Goal: Navigation & Orientation: Find specific page/section

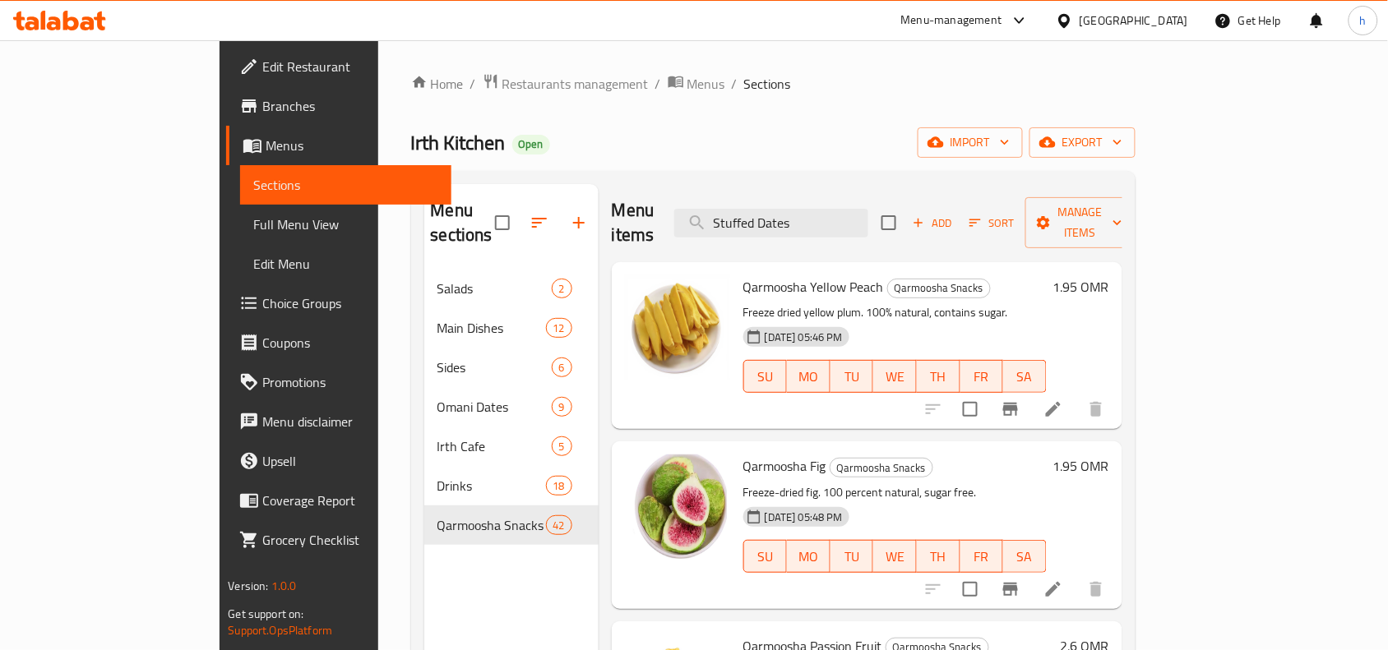
click at [765, 96] on div "Home / Restaurants management / Menus / Sections Irth Kitchen Open import expor…" at bounding box center [773, 460] width 724 height 775
click at [599, 249] on div "Menu items Stuffed Dates Add Sort Manage items Qarmoosha Yellow Peach Qarmoosha…" at bounding box center [861, 509] width 524 height 650
click at [1073, 26] on icon at bounding box center [1064, 20] width 17 height 17
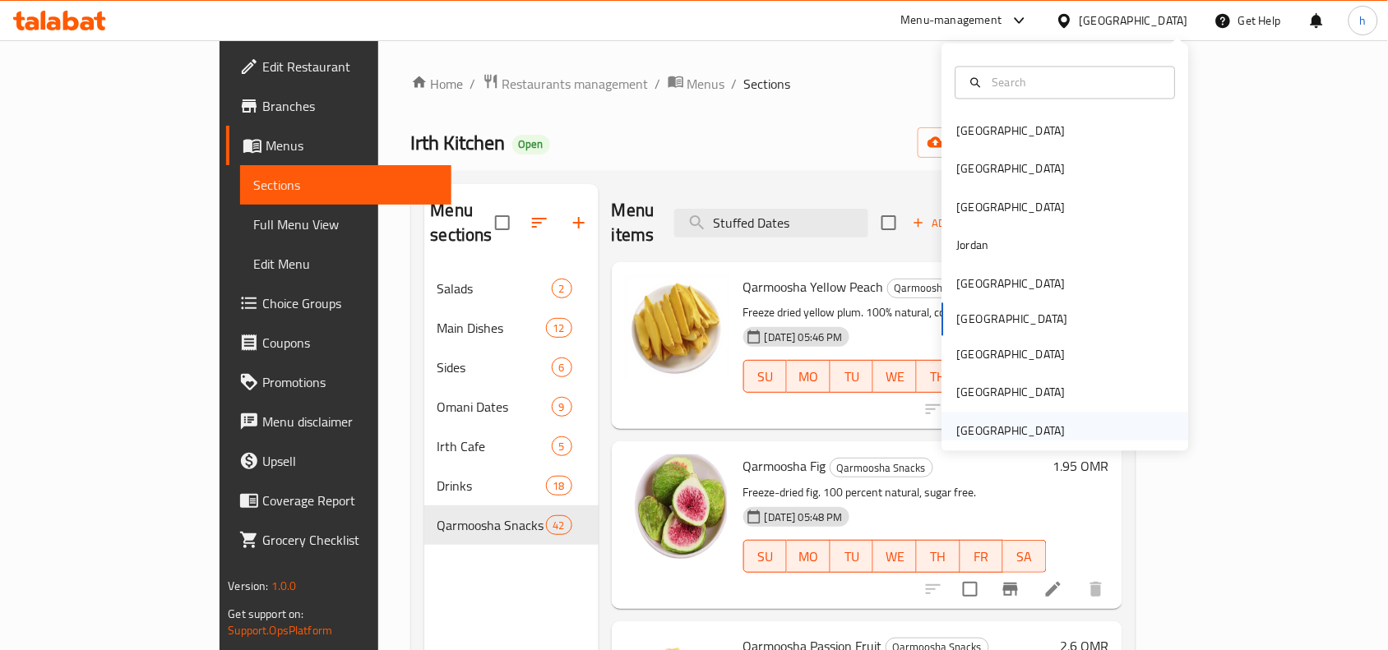
click at [988, 433] on div "United Arab Emirates" at bounding box center [1011, 431] width 109 height 18
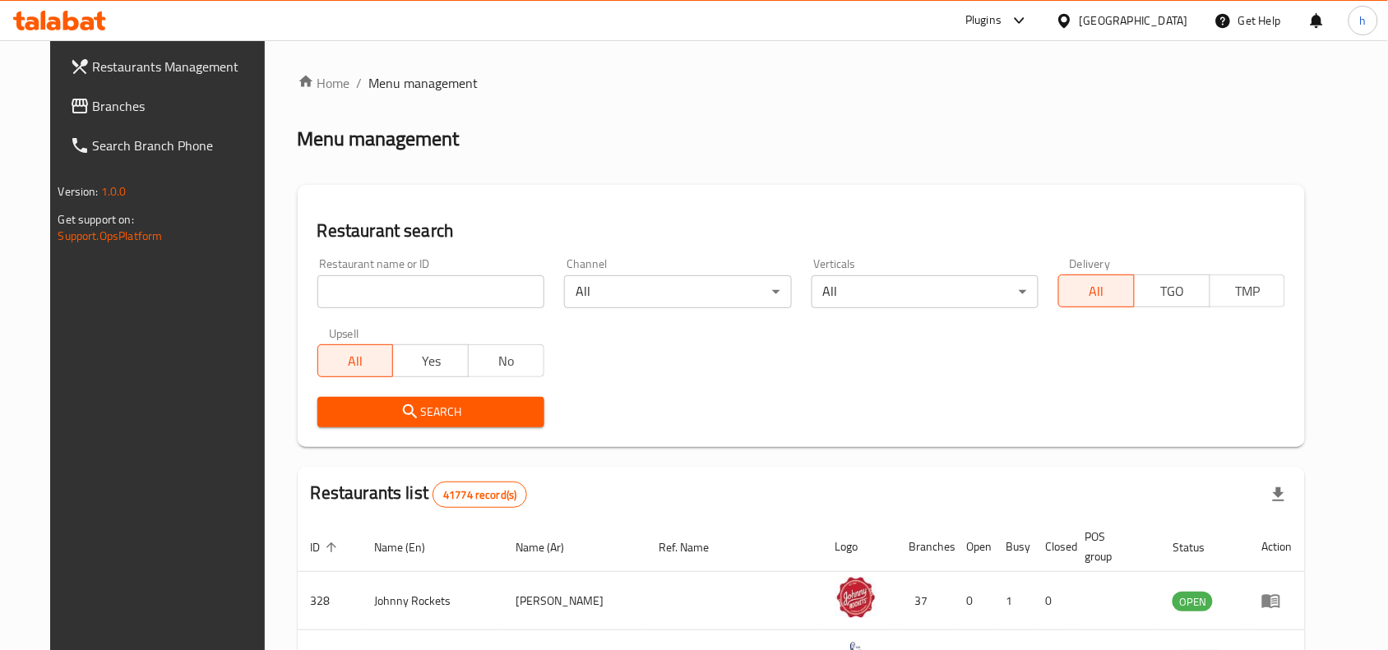
click at [146, 105] on span "Branches" at bounding box center [181, 106] width 176 height 20
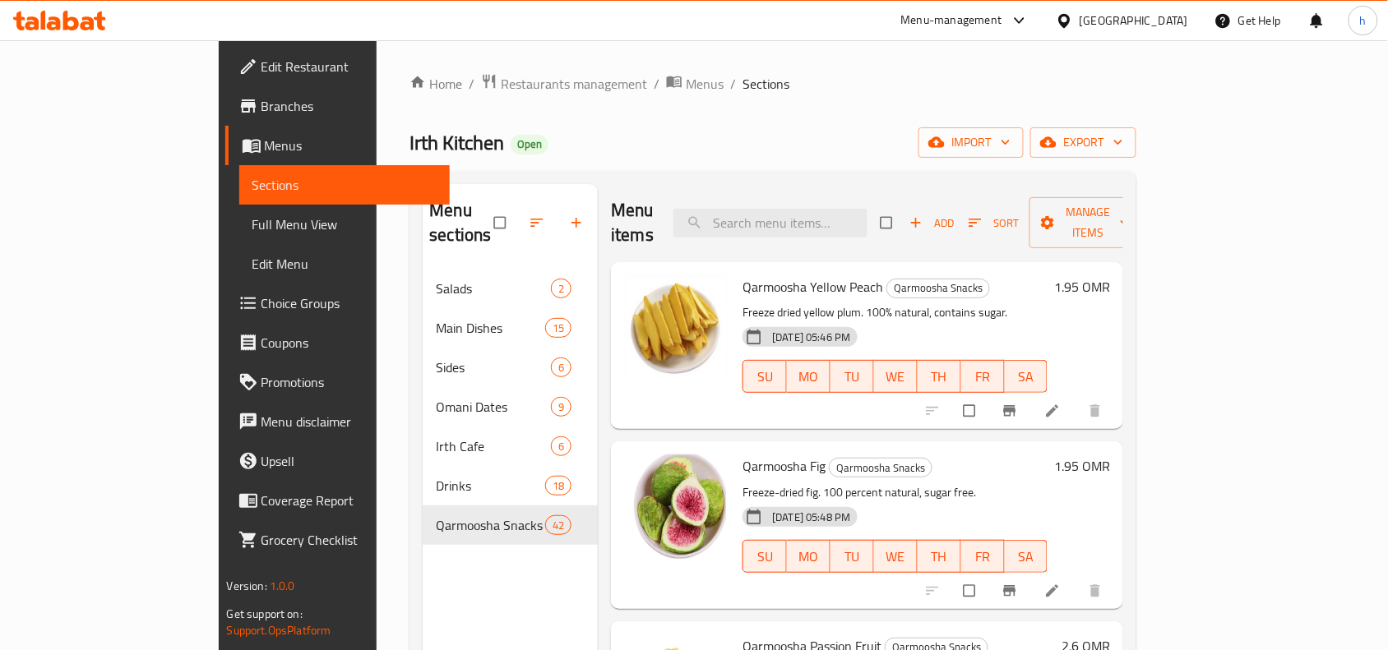
click at [1002, 27] on div "Menu-management" at bounding box center [951, 21] width 101 height 20
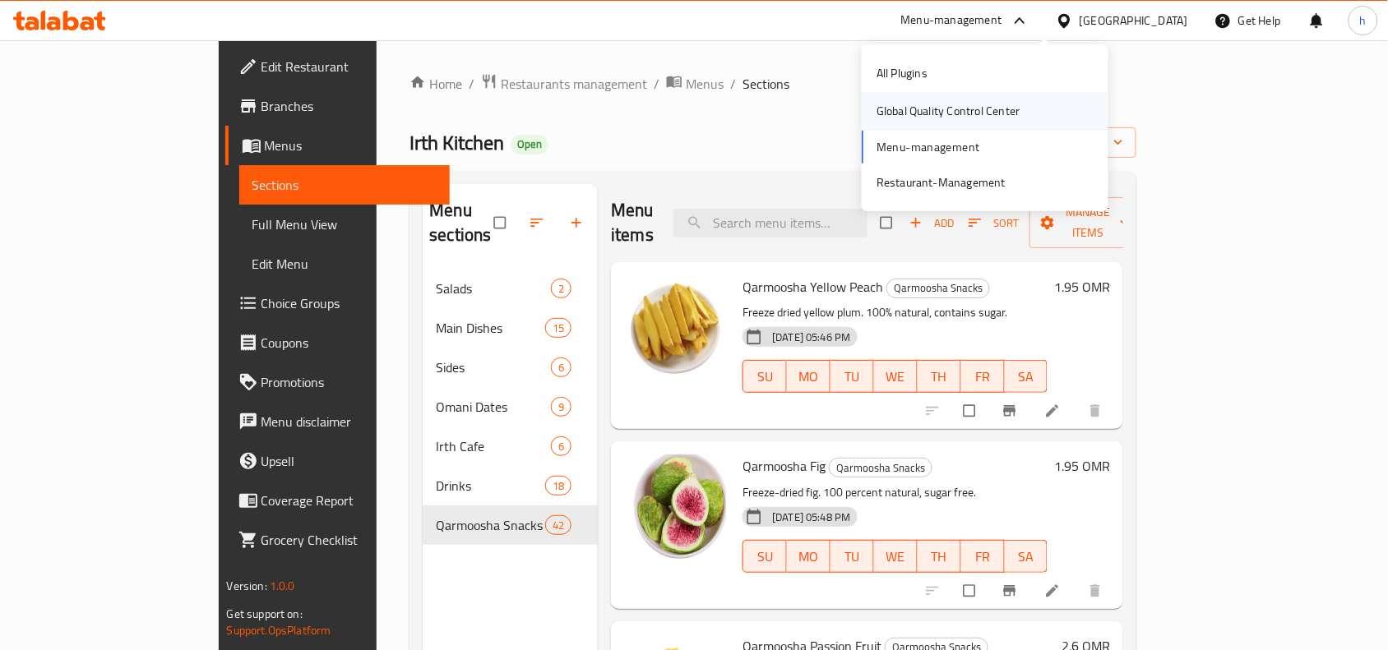
click at [963, 99] on div "Global Quality Control Center" at bounding box center [948, 111] width 170 height 38
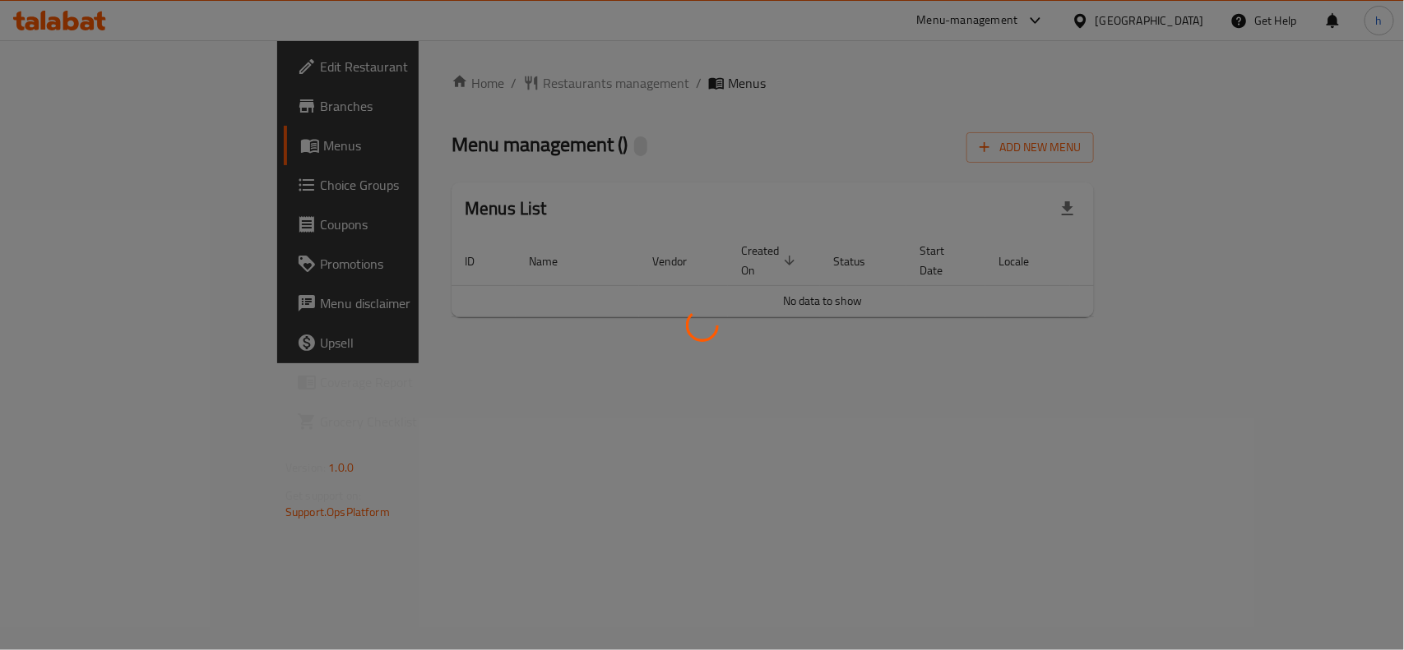
click at [247, 117] on div at bounding box center [702, 325] width 1404 height 650
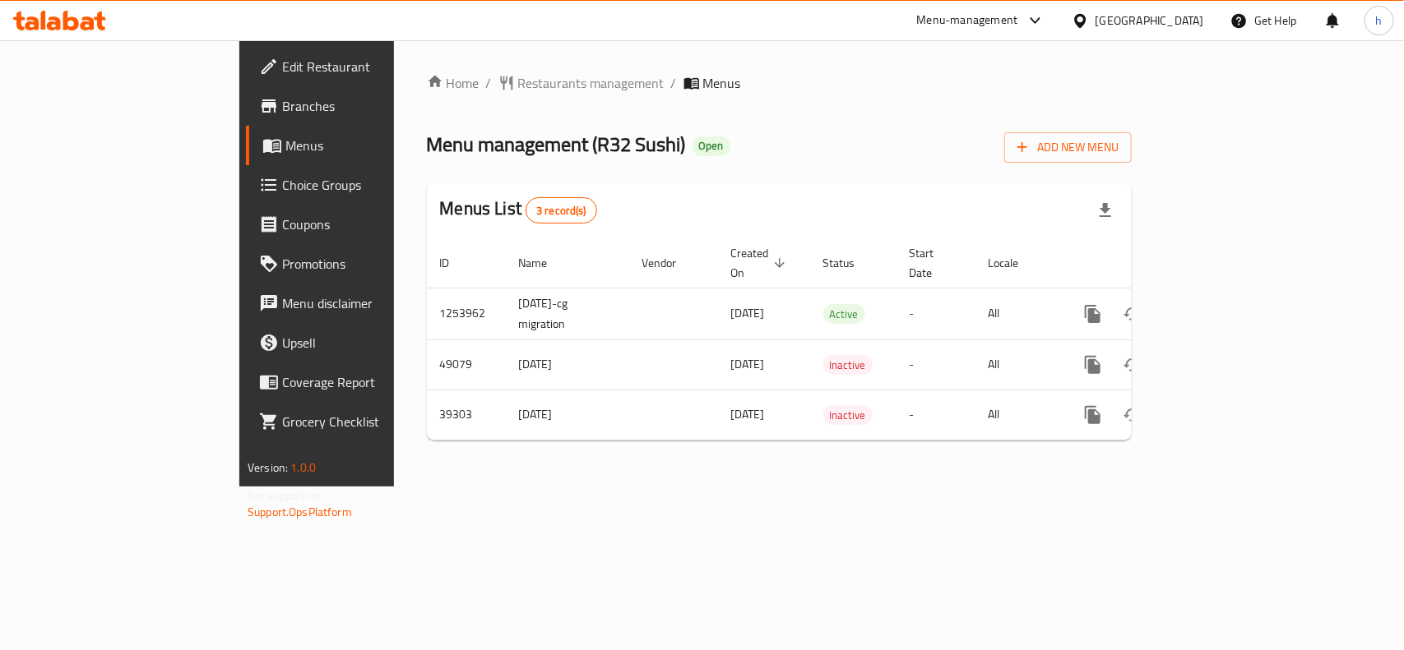
click at [1164, 8] on div "United Arab Emirates" at bounding box center [1137, 20] width 159 height 39
click at [1131, 26] on div "United Arab Emirates" at bounding box center [1149, 21] width 109 height 18
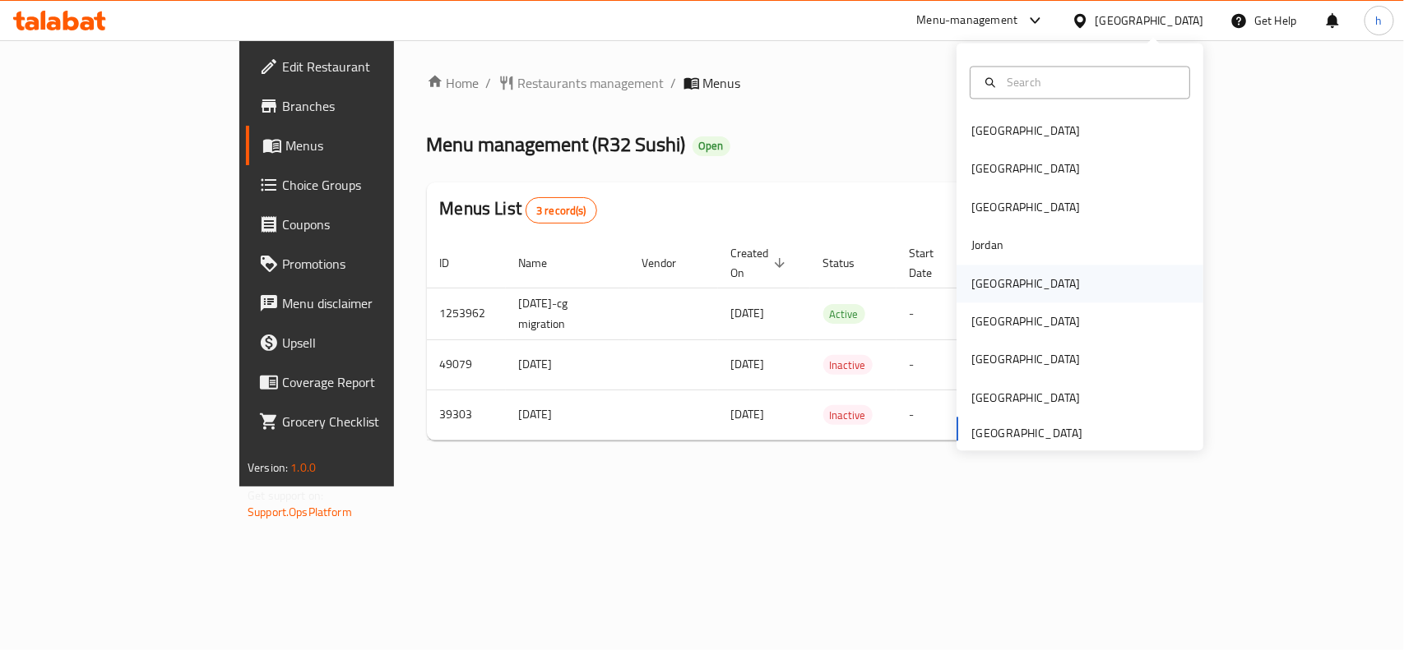
click at [980, 289] on div "Kuwait" at bounding box center [1025, 284] width 109 height 18
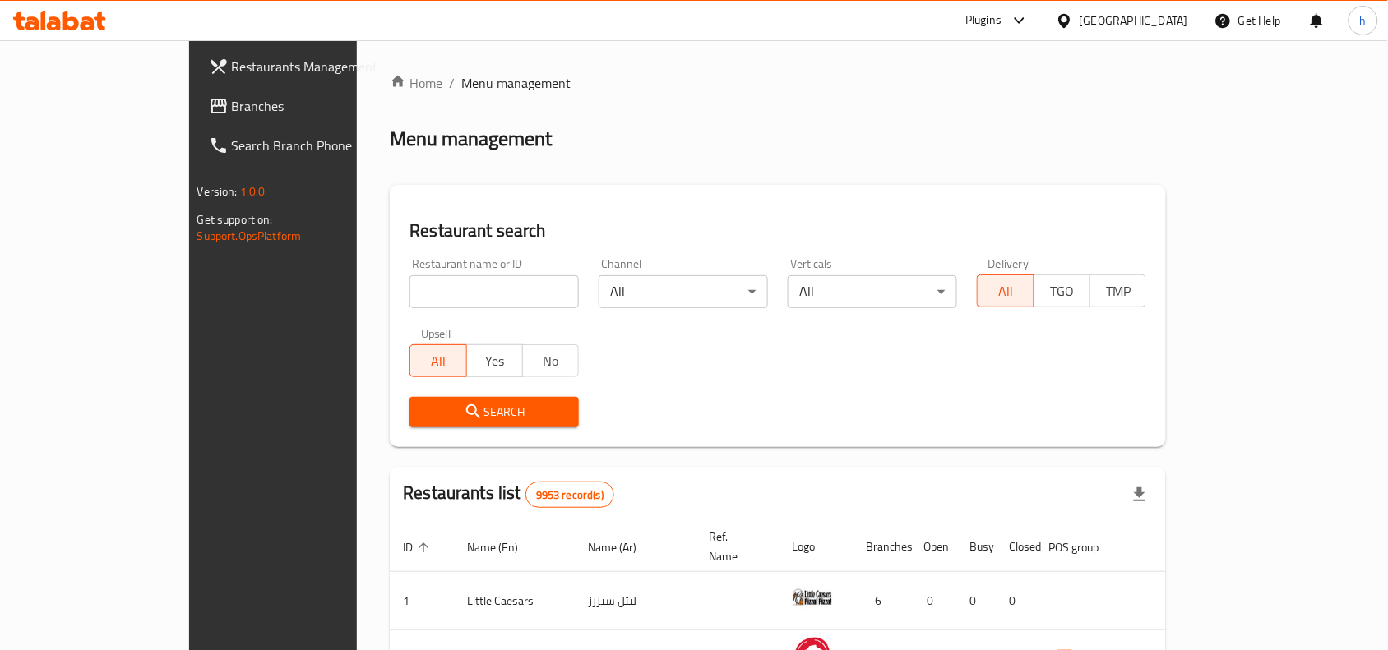
click at [232, 105] on span "Branches" at bounding box center [320, 106] width 176 height 20
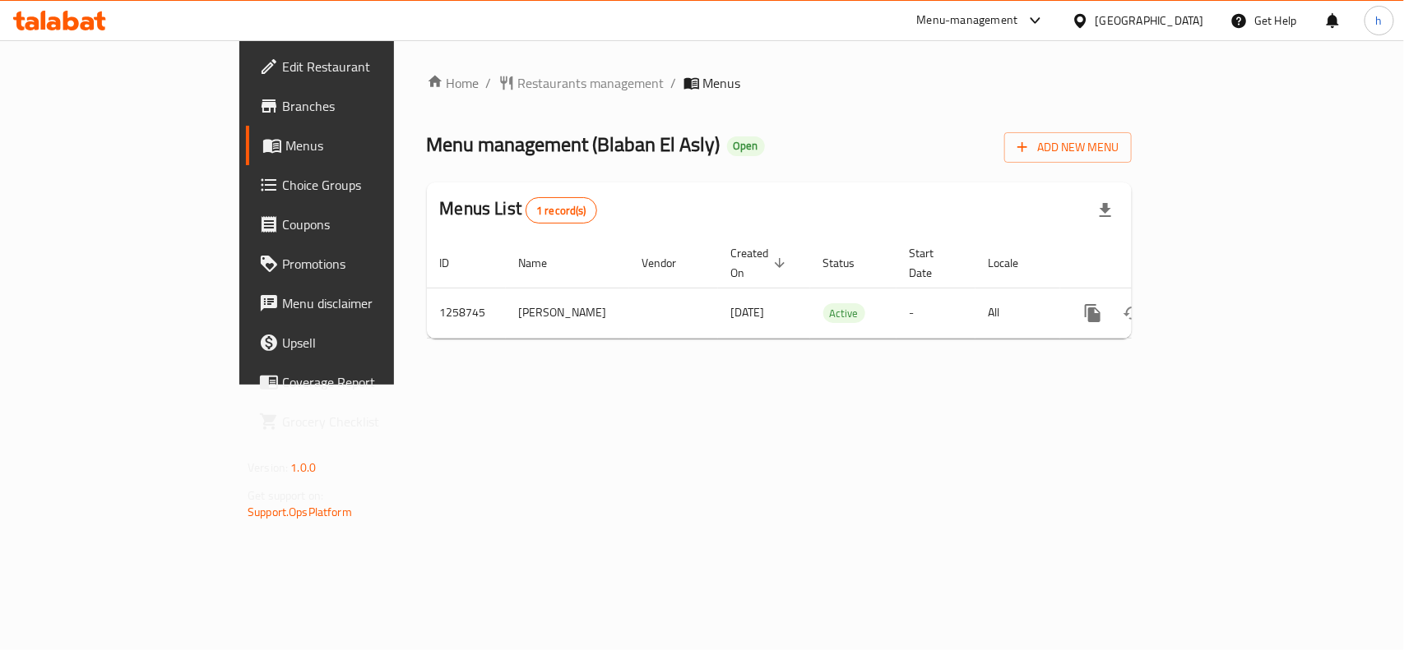
click at [1205, 4] on div "Kuwait" at bounding box center [1137, 20] width 159 height 39
click at [1197, 13] on div "Kuwait" at bounding box center [1149, 21] width 109 height 18
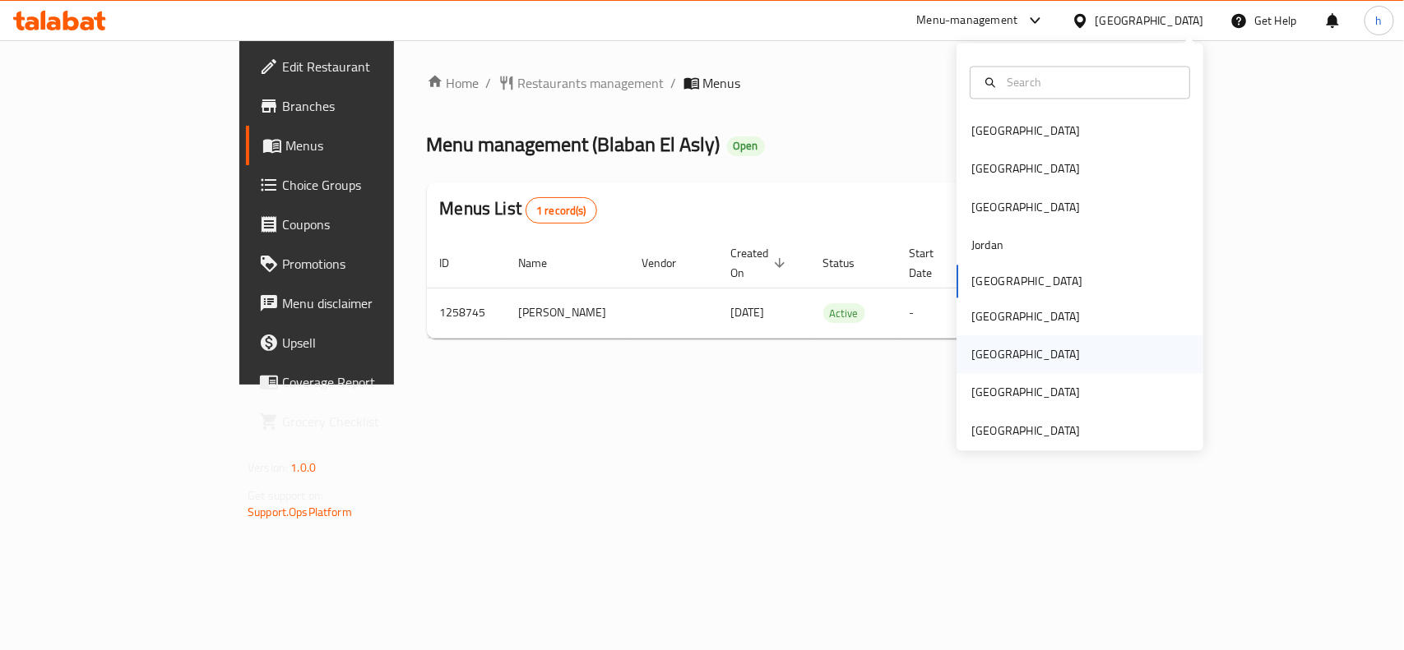
click at [971, 350] on div "Qatar" at bounding box center [1025, 355] width 109 height 18
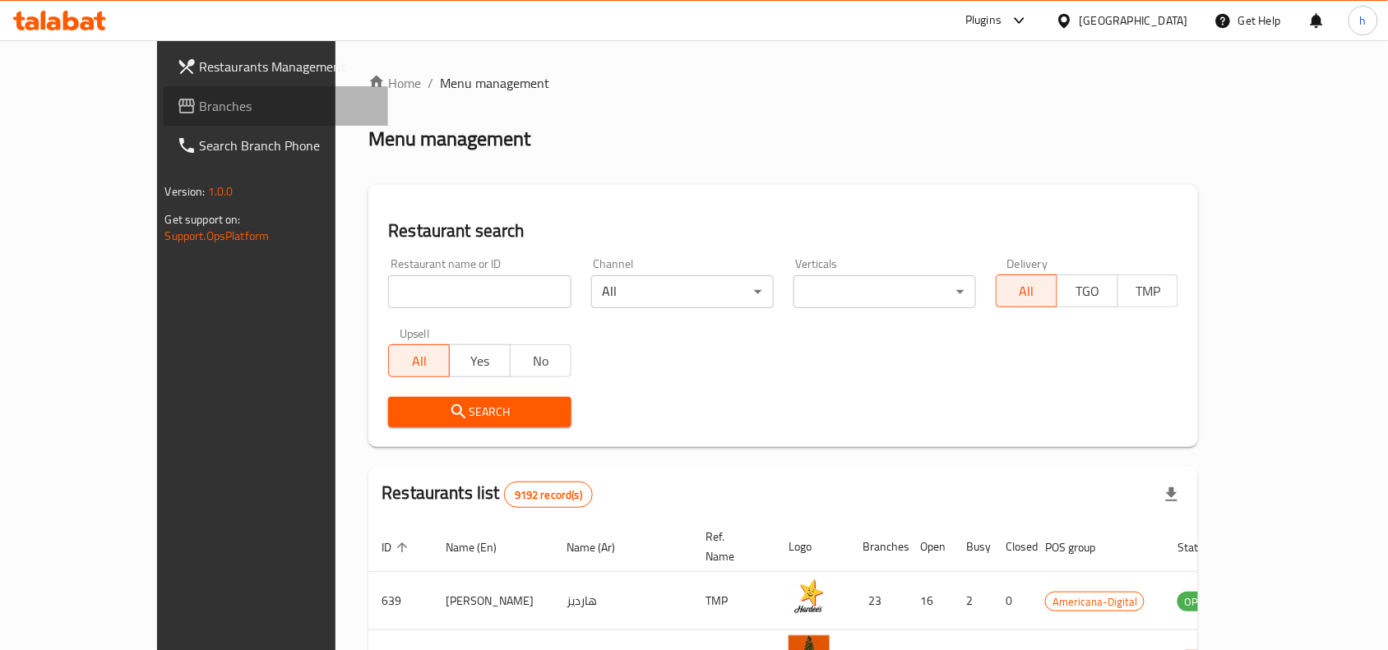
click at [200, 104] on span "Branches" at bounding box center [288, 106] width 176 height 20
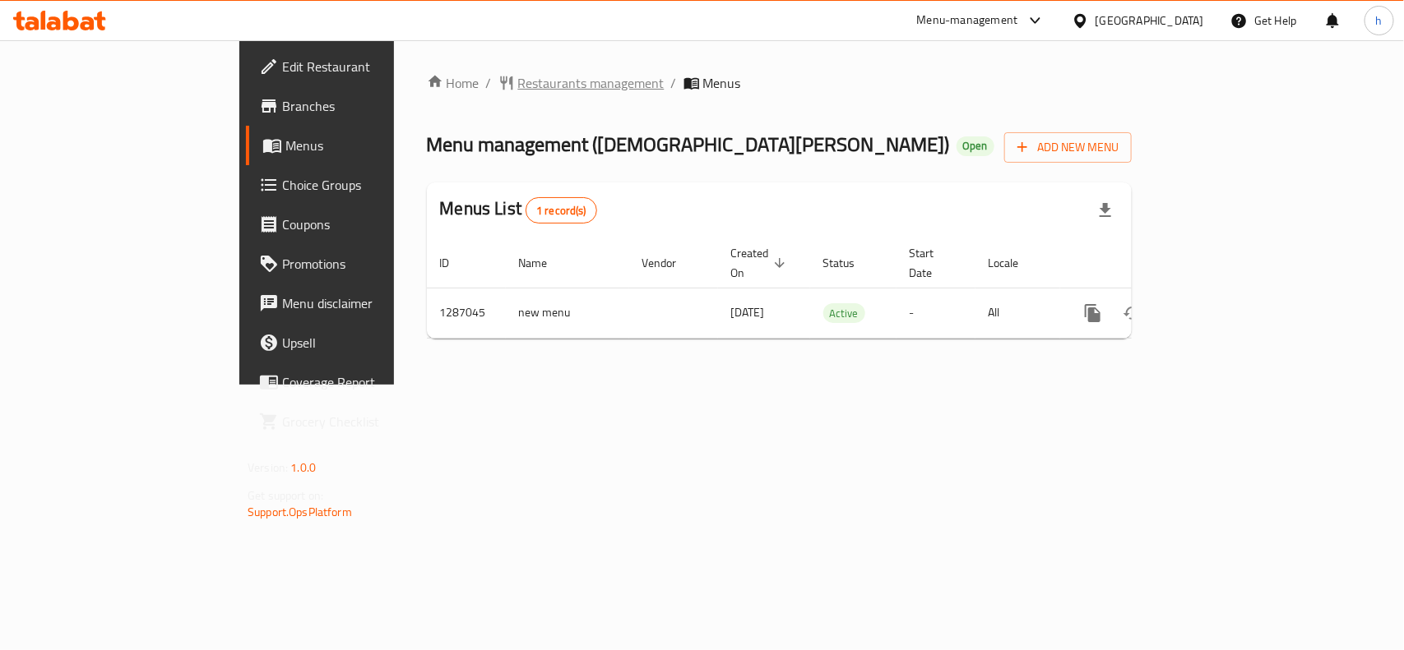
click at [518, 84] on span "Restaurants management" at bounding box center [591, 83] width 146 height 20
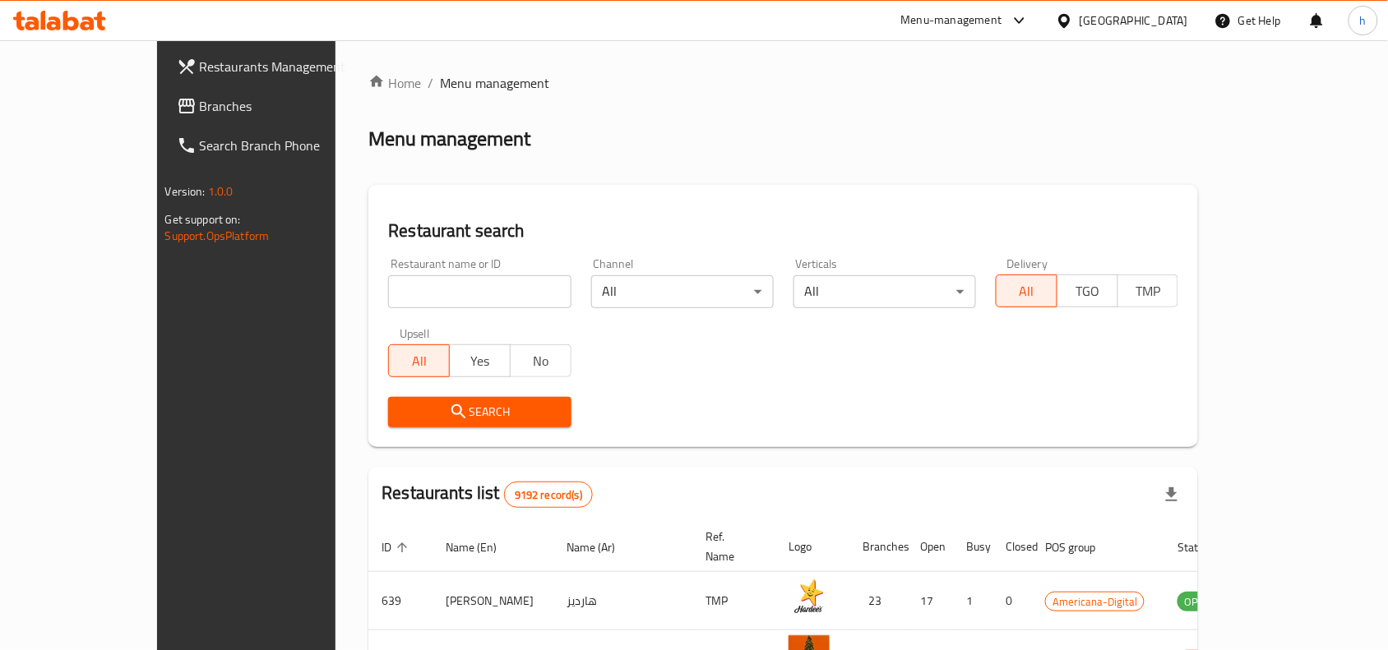
click at [200, 103] on span "Branches" at bounding box center [288, 106] width 176 height 20
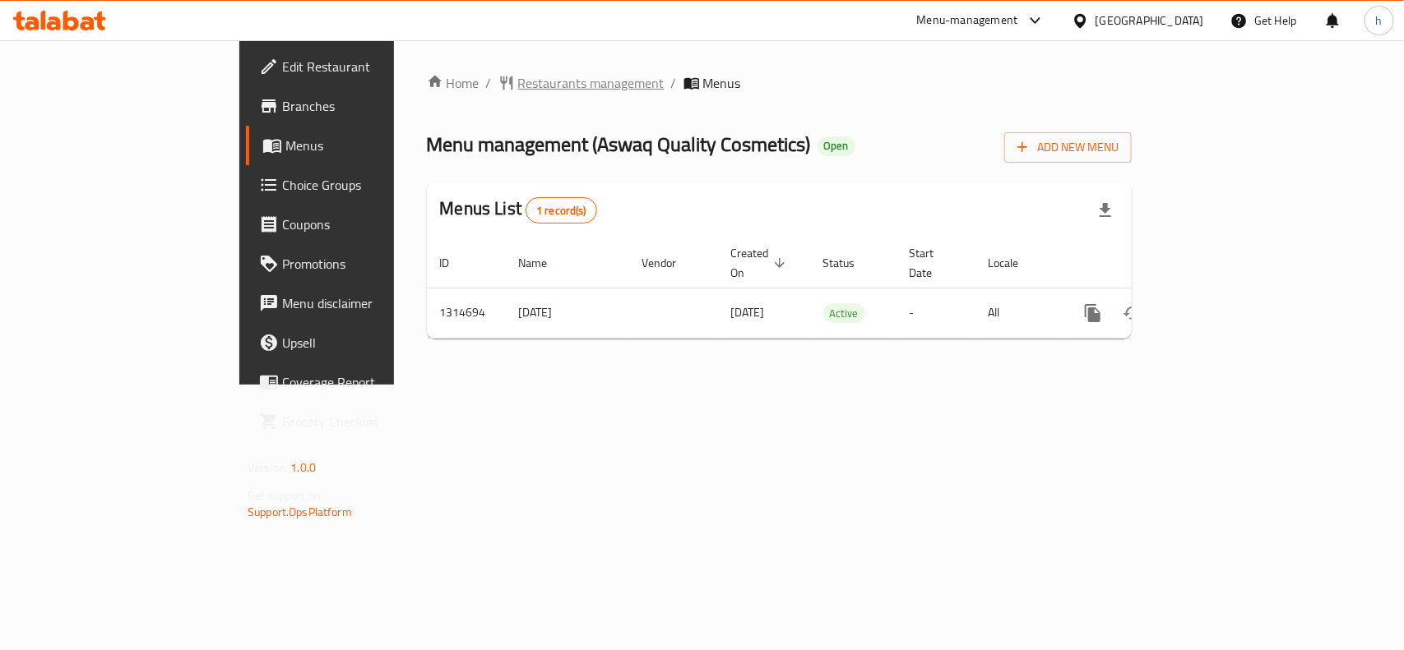
click at [518, 76] on span "Restaurants management" at bounding box center [591, 83] width 146 height 20
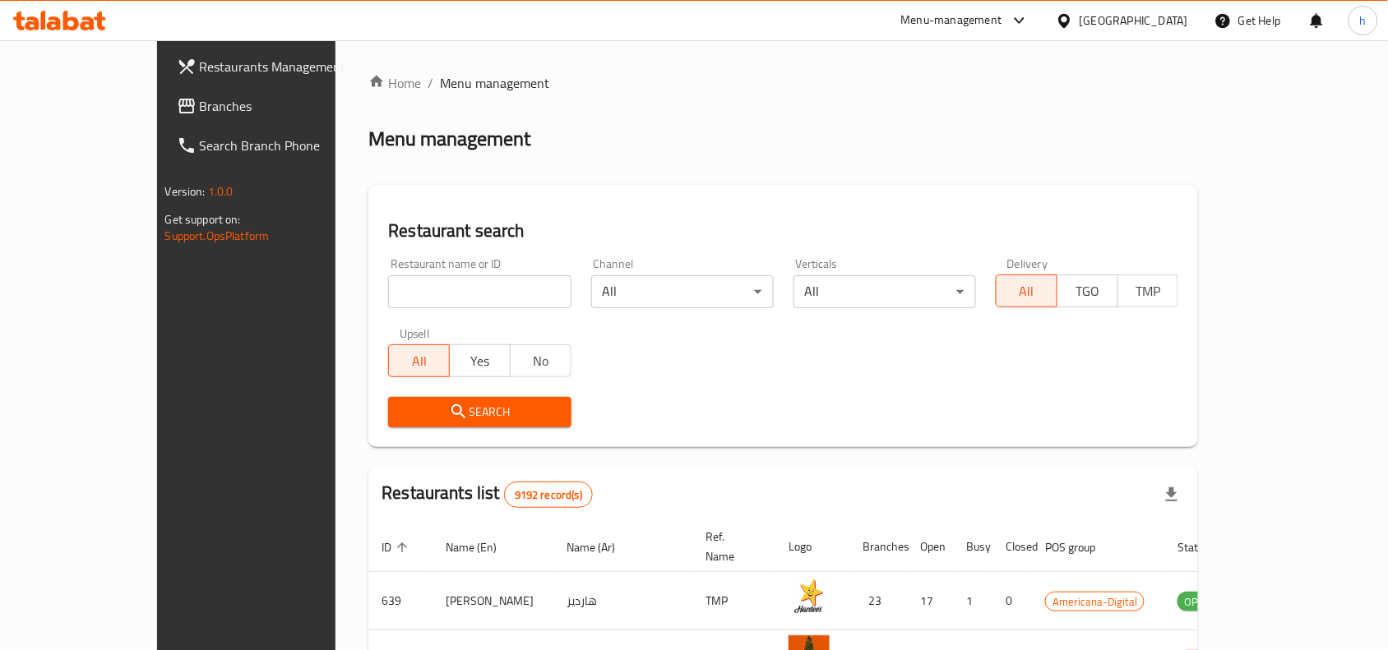
click at [200, 112] on span "Branches" at bounding box center [288, 106] width 176 height 20
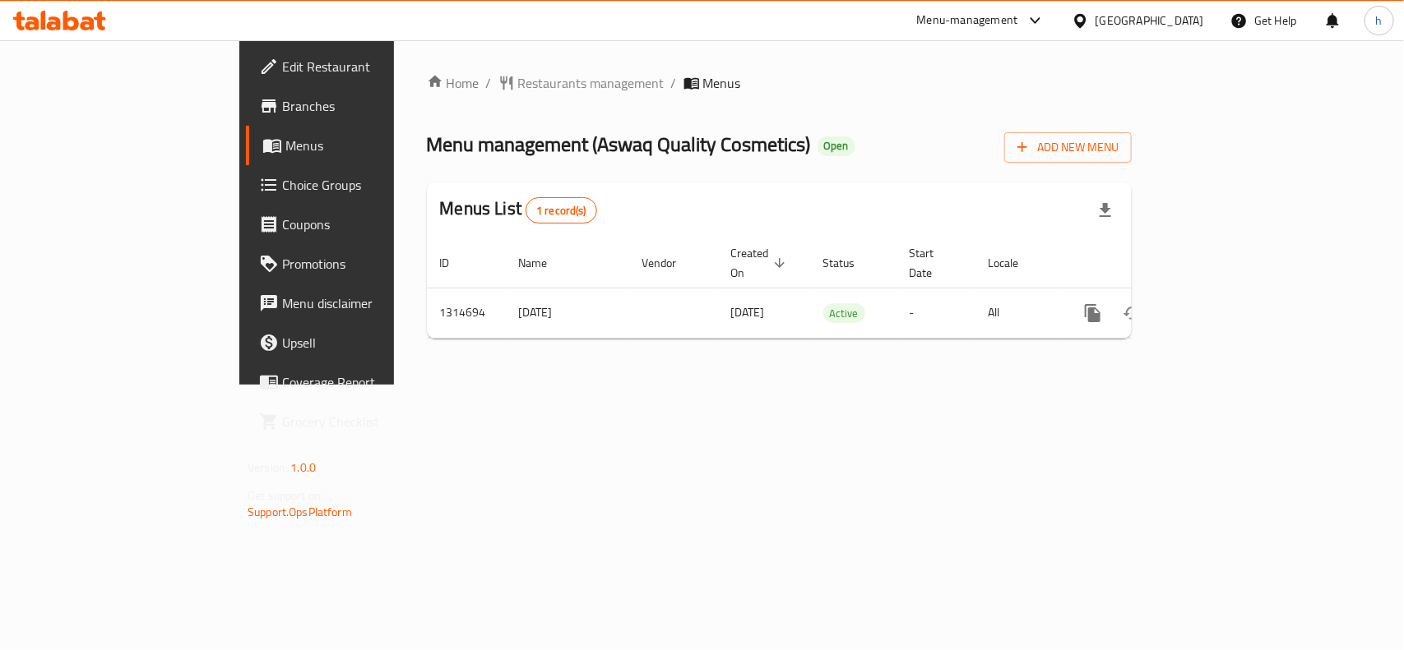
click at [1018, 25] on div "Menu-management" at bounding box center [967, 21] width 101 height 20
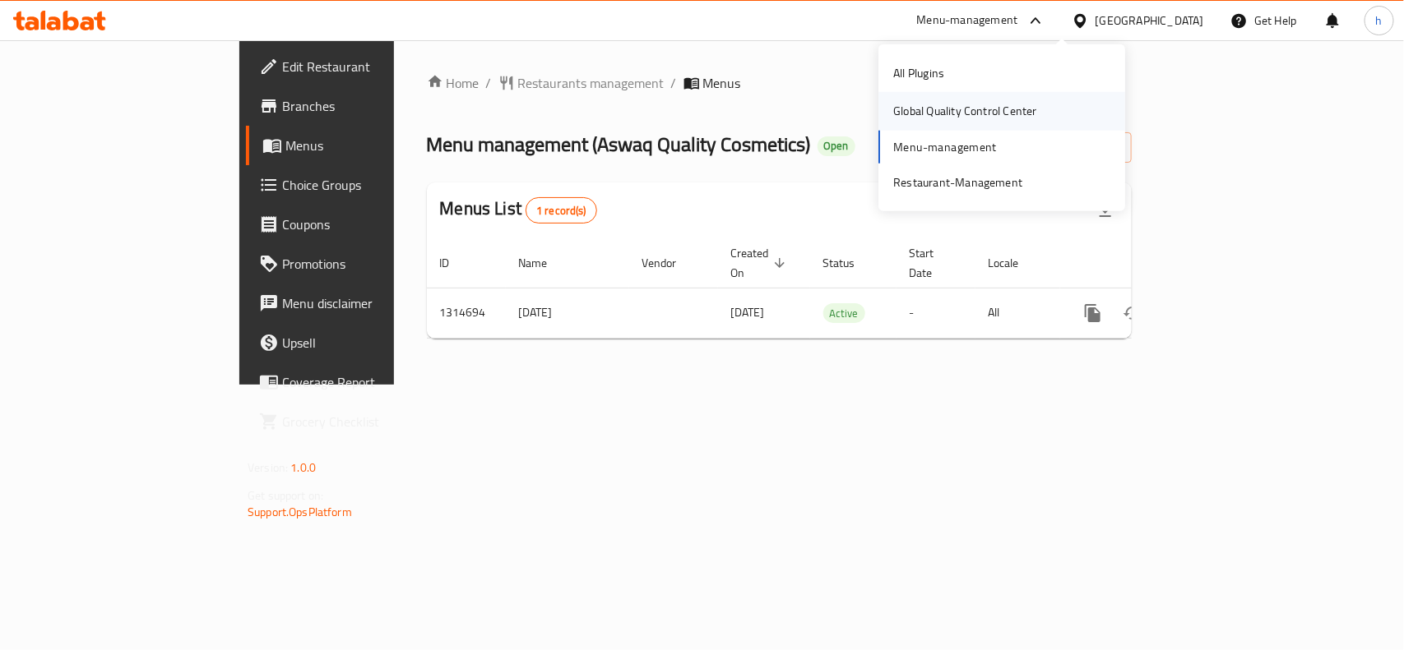
click at [975, 113] on div "Global Quality Control Center" at bounding box center [965, 111] width 144 height 18
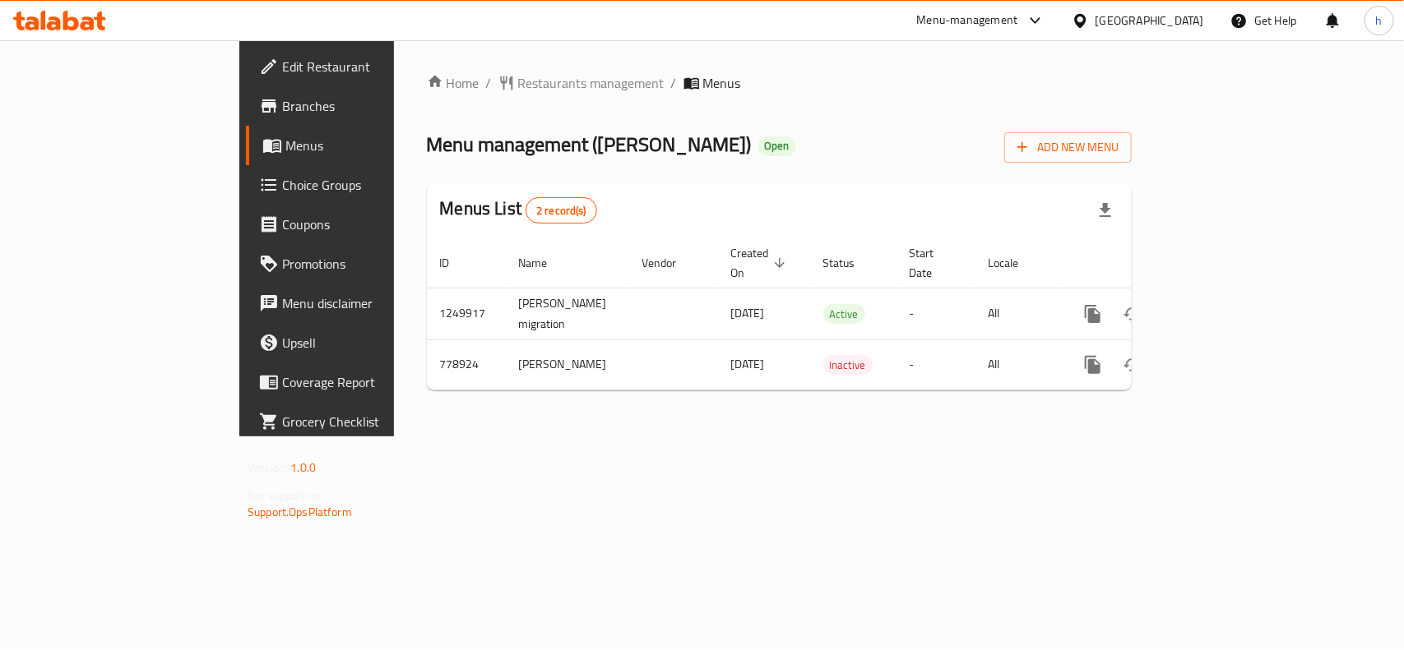
click at [1095, 12] on div at bounding box center [1084, 21] width 24 height 18
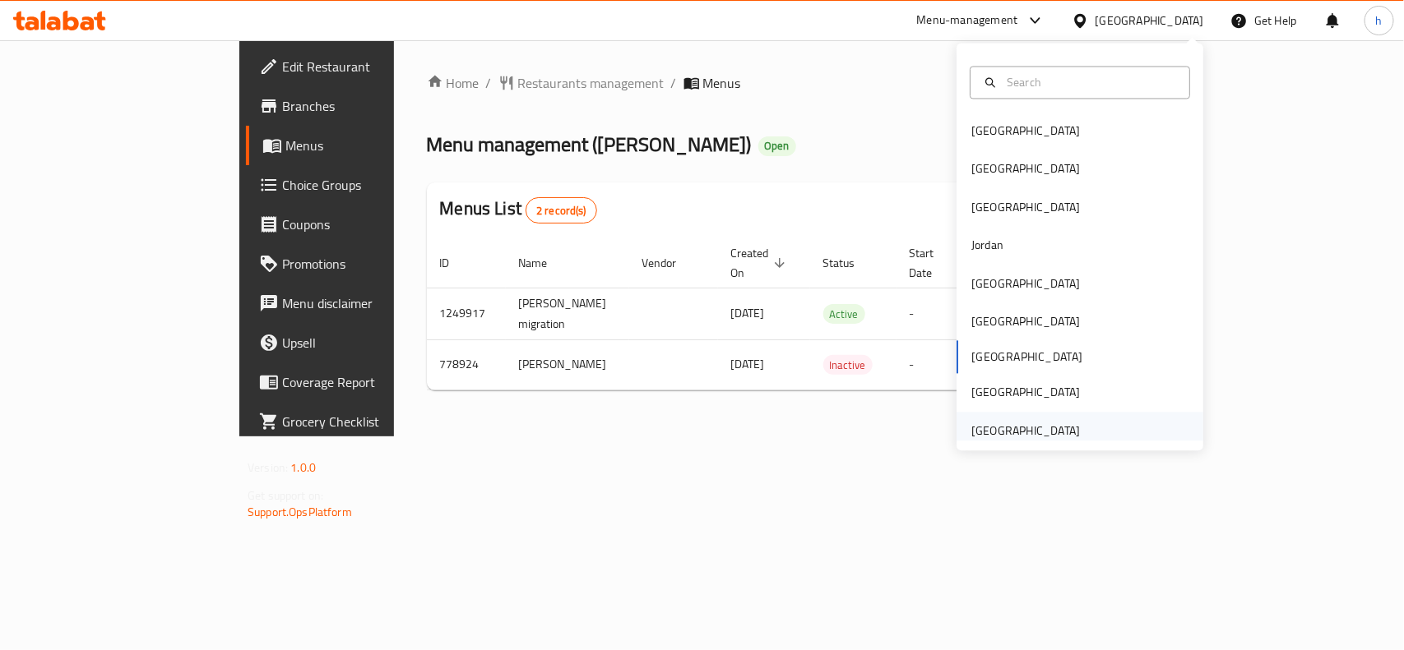
click at [1024, 434] on div "[GEOGRAPHIC_DATA]" at bounding box center [1025, 431] width 109 height 18
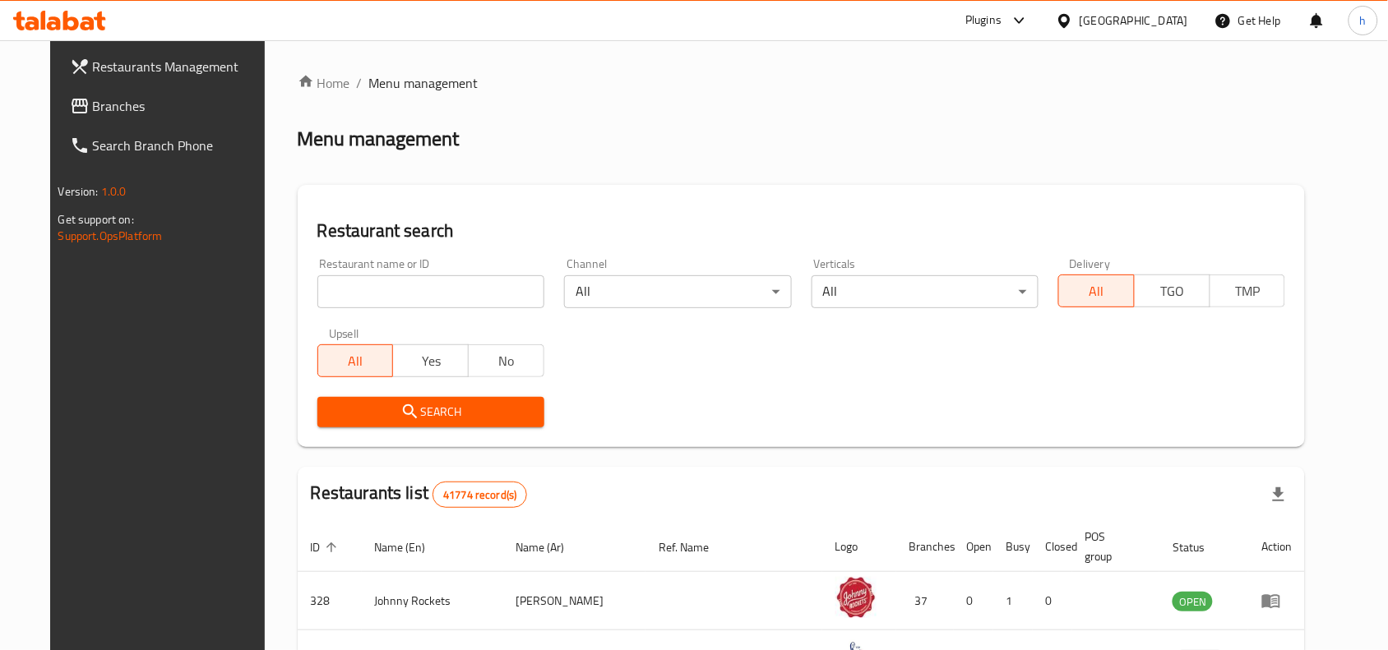
click at [121, 109] on span "Branches" at bounding box center [181, 106] width 176 height 20
